Goal: Transaction & Acquisition: Download file/media

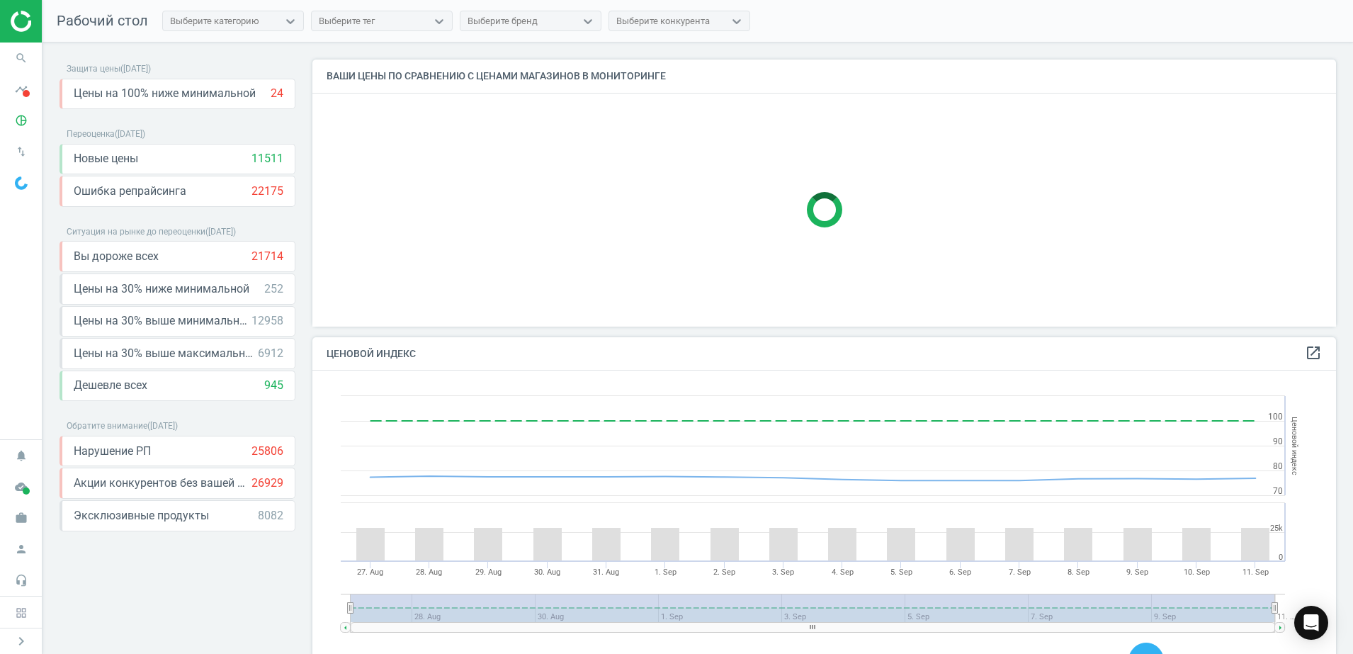
scroll to position [354, 1038]
click at [25, 120] on icon "pie_chart_outlined" at bounding box center [21, 120] width 27 height 27
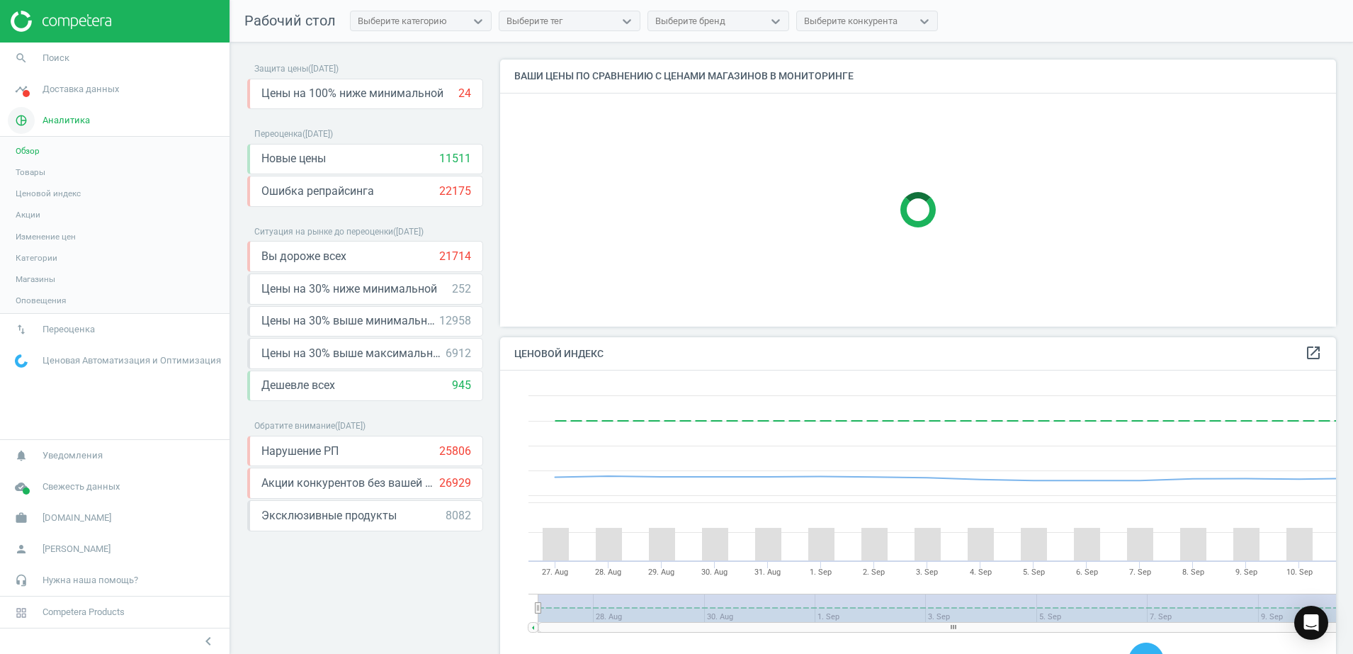
scroll to position [354, 850]
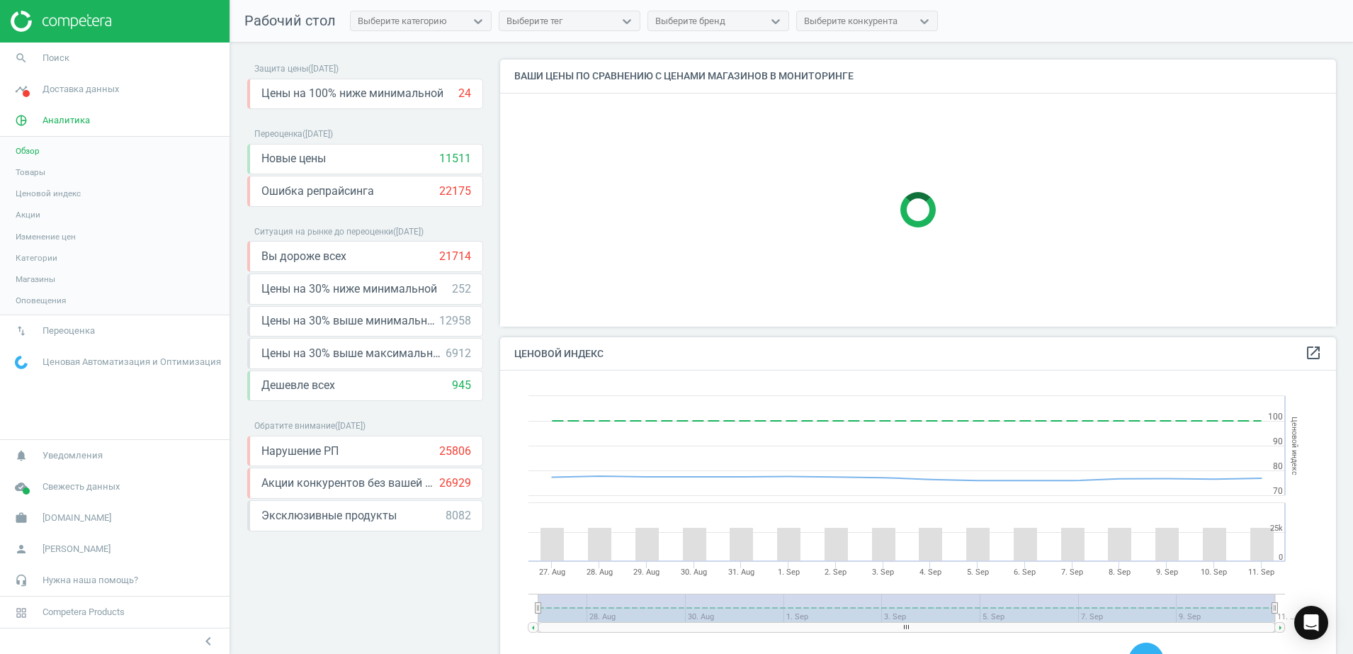
click at [34, 174] on span "Товары" at bounding box center [31, 172] width 30 height 11
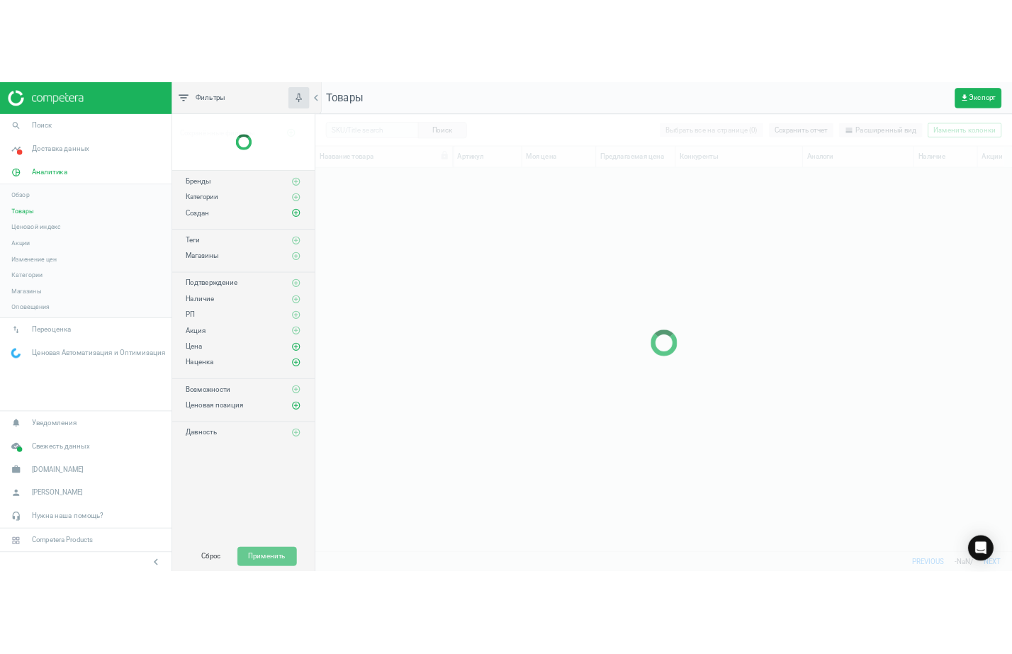
scroll to position [486, 918]
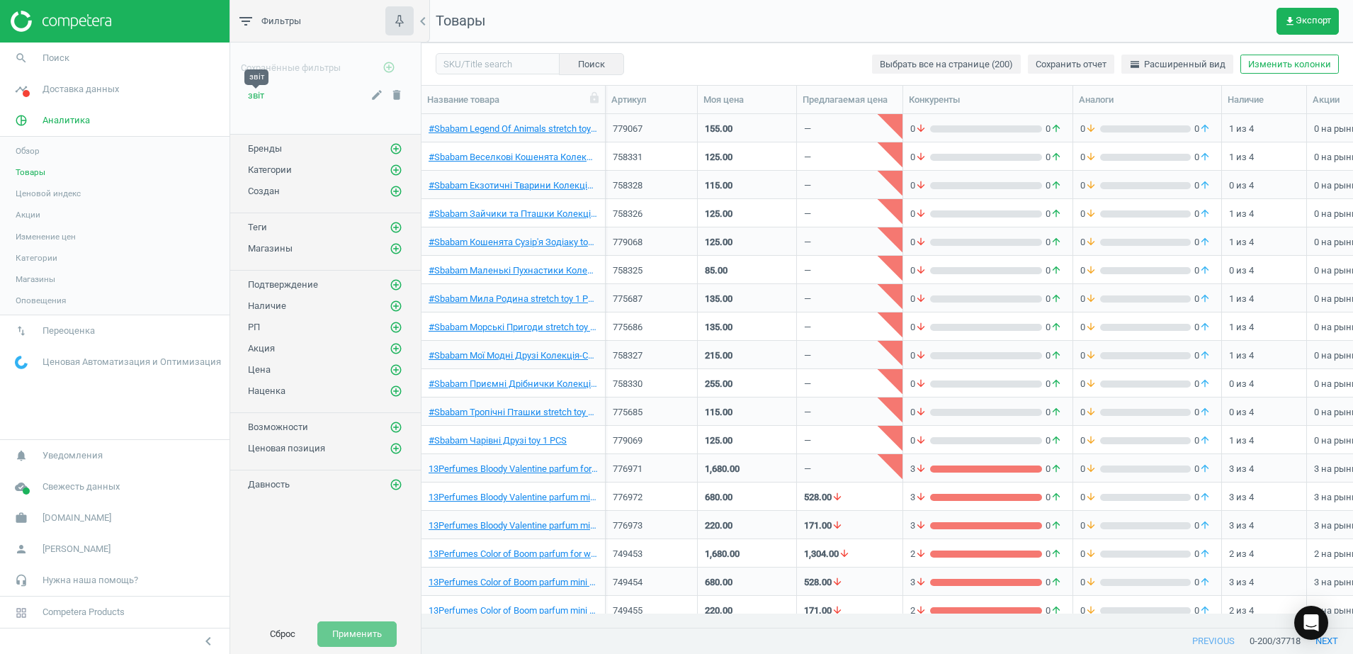
click at [254, 94] on span "звіт" at bounding box center [256, 95] width 16 height 11
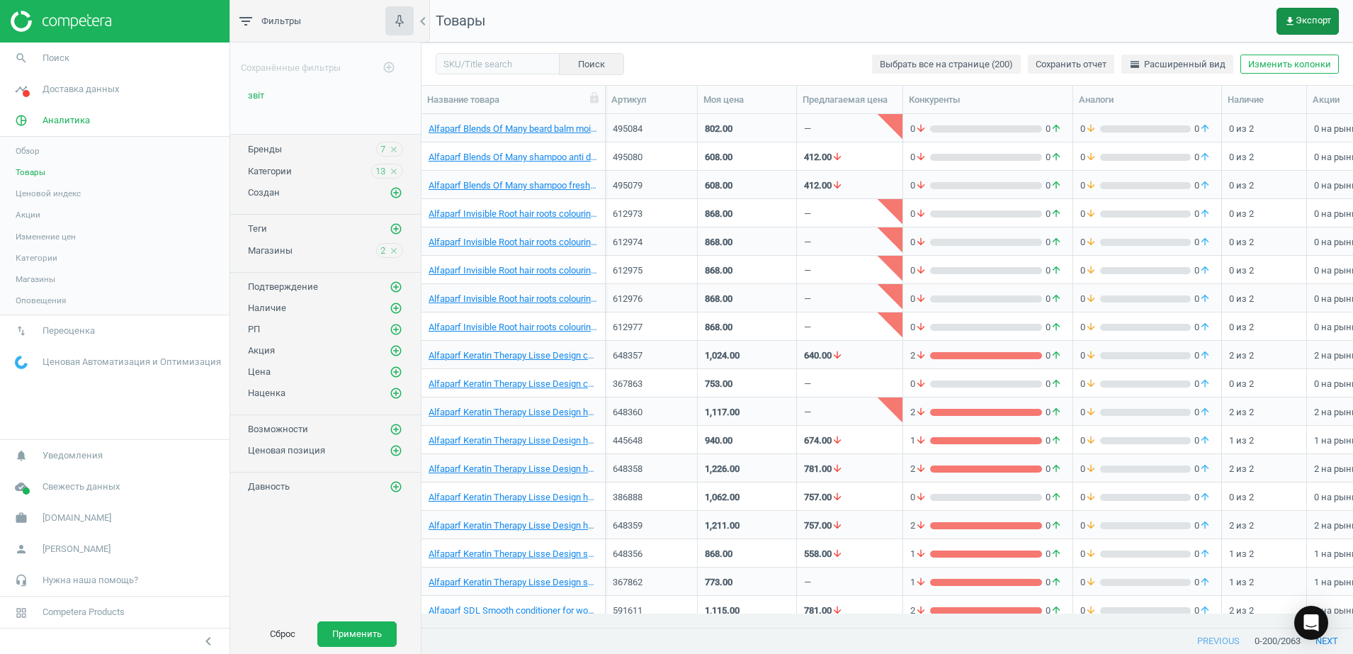
click at [1306, 28] on button "get_app Экспорт" at bounding box center [1308, 21] width 62 height 27
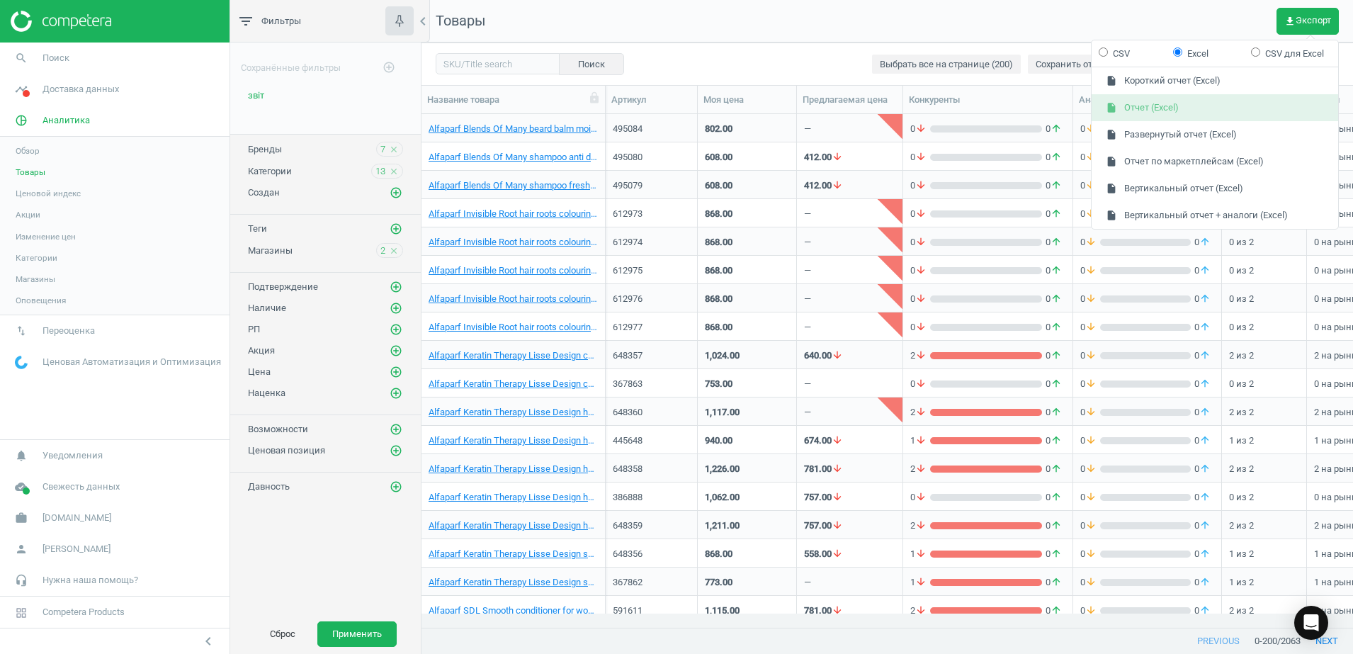
click at [1151, 107] on button "insert_drive_file Отчет (Excel)" at bounding box center [1215, 107] width 247 height 27
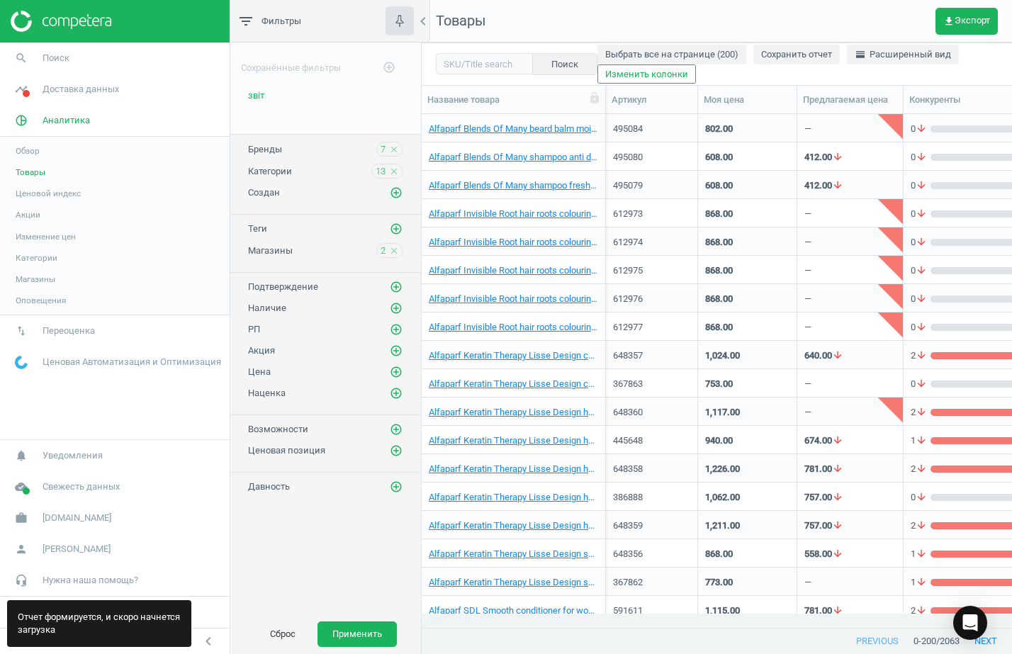
scroll to position [486, 577]
